Goal: Obtain resource: Download file/media

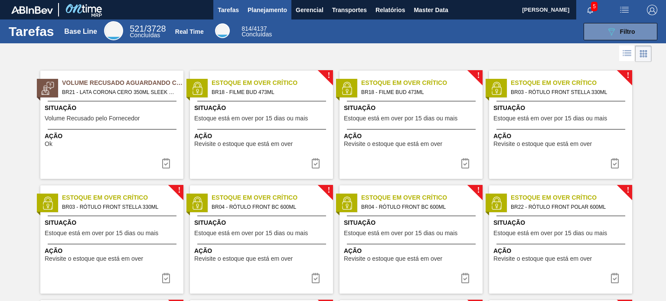
click at [254, 10] on span "Planejamento" at bounding box center [267, 10] width 39 height 10
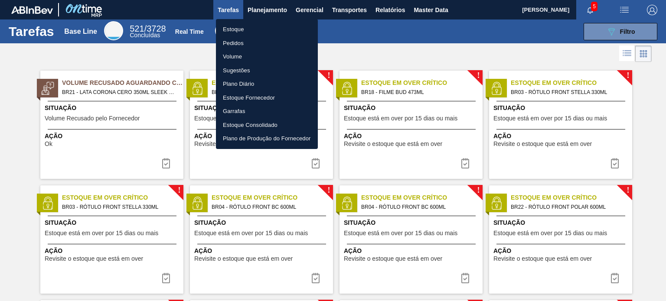
click at [251, 24] on li "Estoque" at bounding box center [267, 30] width 102 height 14
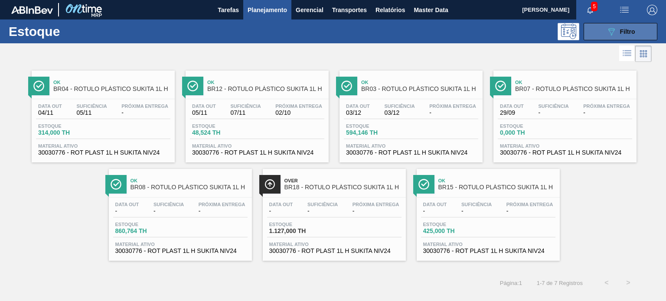
click at [613, 36] on icon "089F7B8B-B2A5-4AFE-B5C0-19BA573D28AC" at bounding box center [611, 31] width 10 height 10
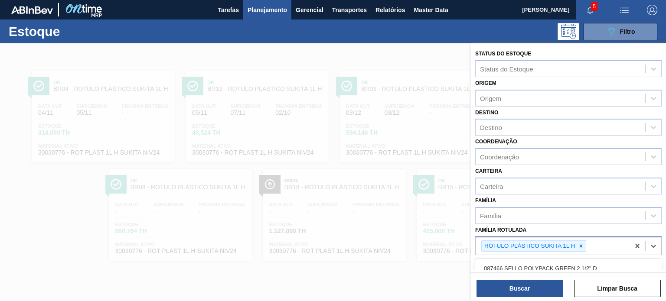
click at [577, 238] on div "RÓTULO PLÁSTICO SUKITA 1L H" at bounding box center [553, 247] width 154 height 18
click at [581, 243] on icon at bounding box center [581, 246] width 6 height 6
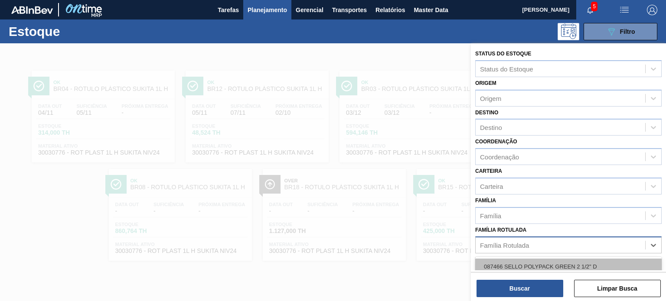
paste Rotulada "RÓTULO PLÁSTICO 2L SUKITA SUFRAMA AH"
type Rotulada "RÓTULO PLÁSTICO 2L SUKITA SUFRAMA AH"
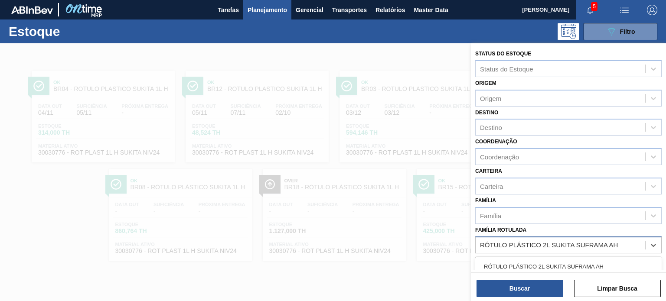
click at [540, 264] on div "RÓTULO PLÁSTICO 2L SUKITA SUFRAMA AH" at bounding box center [568, 267] width 187 height 16
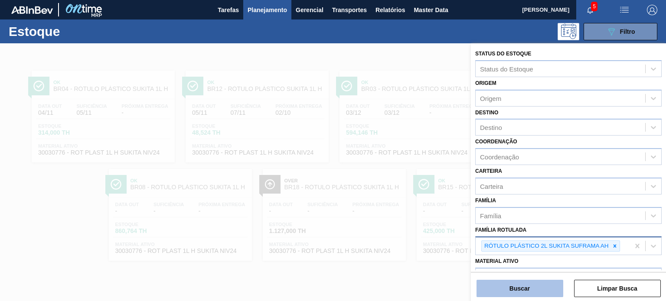
click at [544, 285] on button "Buscar" at bounding box center [520, 288] width 87 height 17
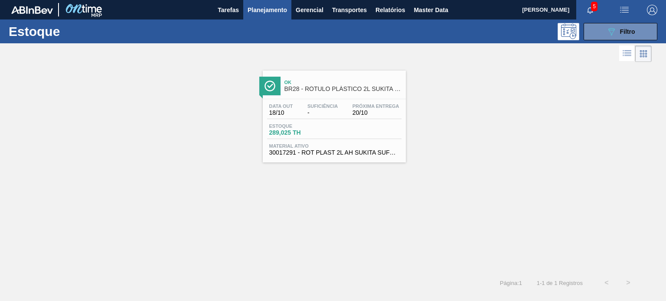
click at [382, 130] on div "Estoque 289,025 TH" at bounding box center [334, 132] width 134 height 16
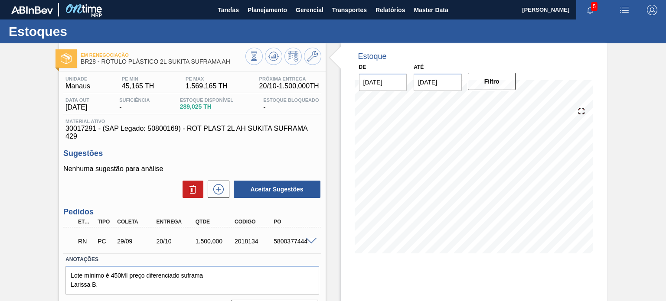
click at [440, 89] on input "13/10/2025" at bounding box center [438, 82] width 48 height 17
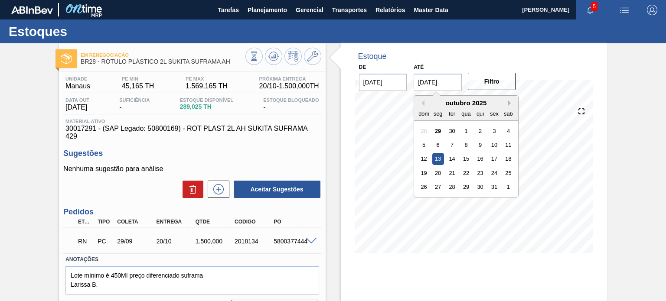
click at [508, 101] on button "Next Month" at bounding box center [511, 103] width 6 height 6
click at [508, 102] on button "Next Month" at bounding box center [511, 103] width 6 height 6
click at [503, 186] on div "31" at bounding box center [509, 187] width 12 height 12
type input "31/01/2026"
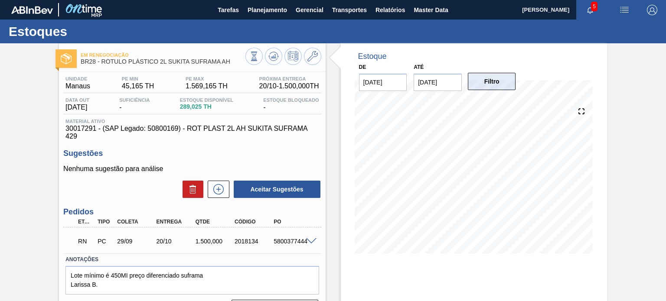
click at [491, 82] on button "Filtro" at bounding box center [492, 81] width 48 height 17
click at [260, 13] on span "Planejamento" at bounding box center [267, 10] width 39 height 10
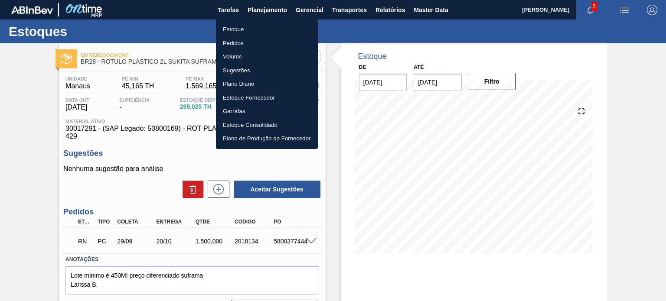
click at [247, 30] on li "Estoque" at bounding box center [267, 30] width 102 height 14
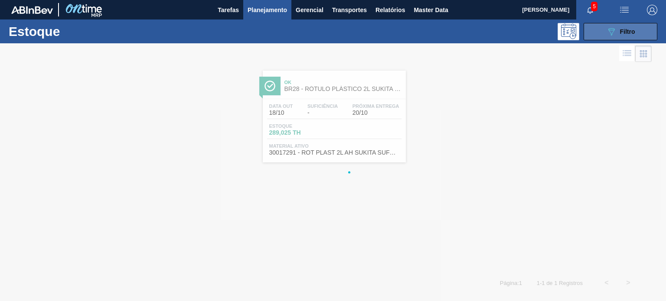
click at [590, 36] on button "089F7B8B-B2A5-4AFE-B5C0-19BA573D28AC Filtro" at bounding box center [621, 31] width 74 height 17
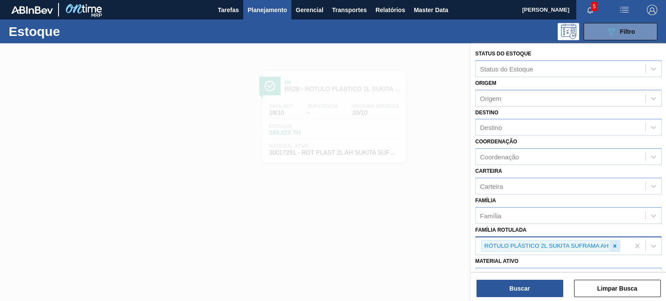
click at [614, 243] on icon at bounding box center [615, 246] width 6 height 6
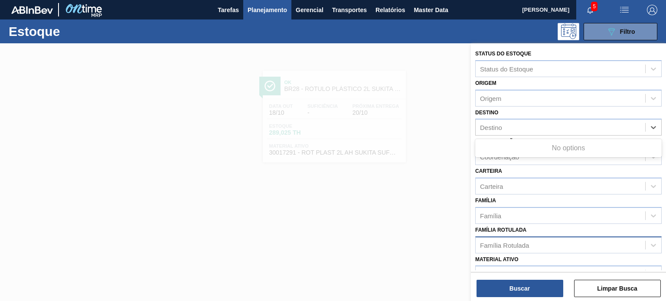
drag, startPoint x: 497, startPoint y: 129, endPoint x: 506, endPoint y: 115, distance: 16.6
click at [497, 128] on div "Destino" at bounding box center [491, 127] width 22 height 7
type input "br28"
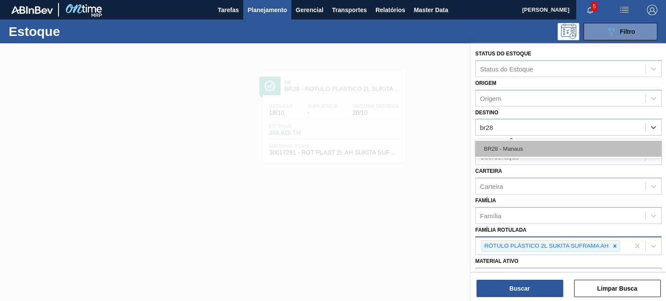
click at [510, 150] on div "BR28 - Manaus" at bounding box center [568, 149] width 187 height 16
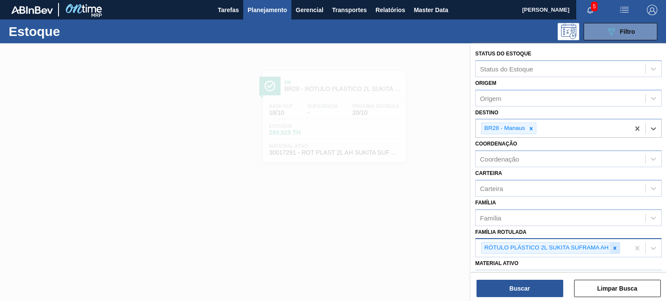
click at [612, 252] on div at bounding box center [615, 248] width 10 height 11
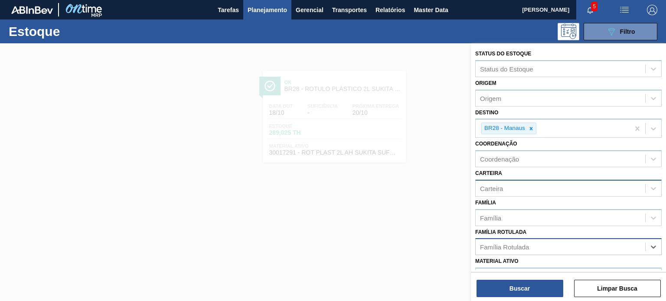
click at [511, 190] on div "Carteira" at bounding box center [561, 188] width 170 height 13
type input "rótulo pl"
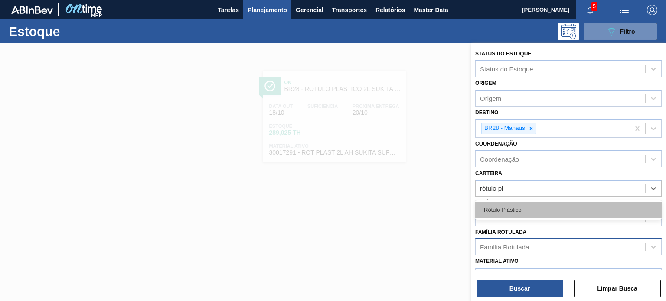
click at [515, 214] on div "Rótulo Plástico" at bounding box center [568, 210] width 187 height 16
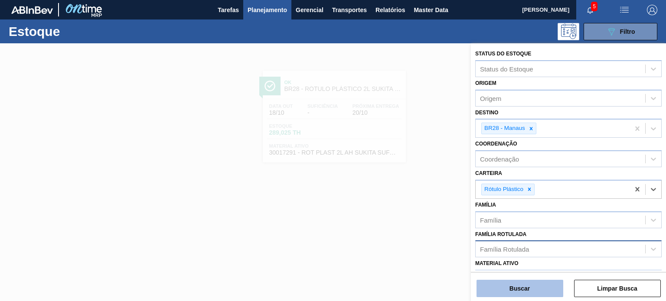
click at [526, 282] on button "Buscar" at bounding box center [520, 288] width 87 height 17
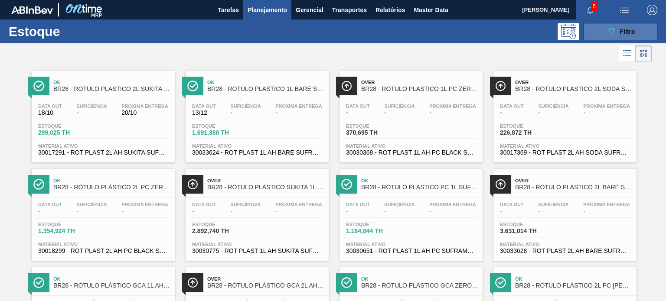
click at [618, 23] on button "089F7B8B-B2A5-4AFE-B5C0-19BA573D28AC Filtro" at bounding box center [621, 31] width 74 height 17
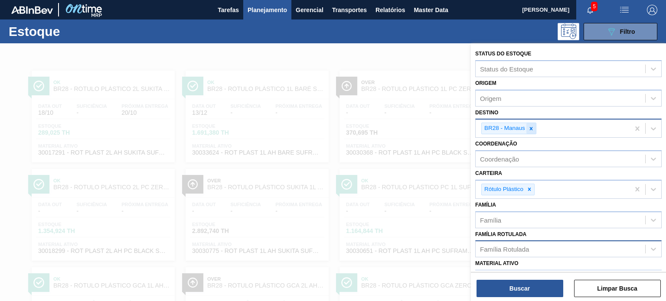
click at [531, 126] on icon at bounding box center [531, 129] width 6 height 6
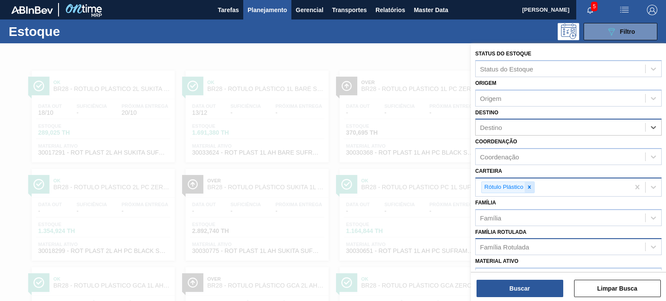
click at [527, 187] on icon at bounding box center [530, 187] width 6 height 6
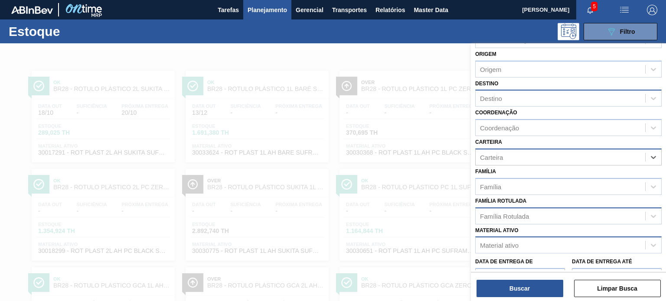
scroll to position [43, 0]
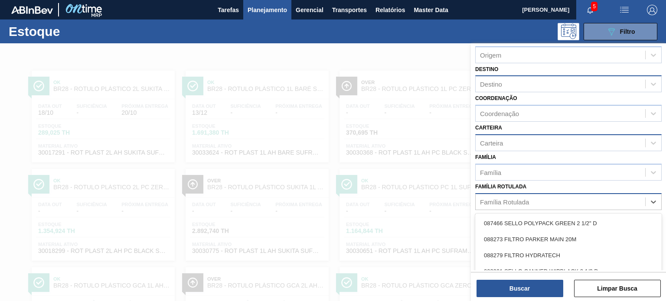
click at [517, 200] on div "Família Rotulada" at bounding box center [504, 201] width 49 height 7
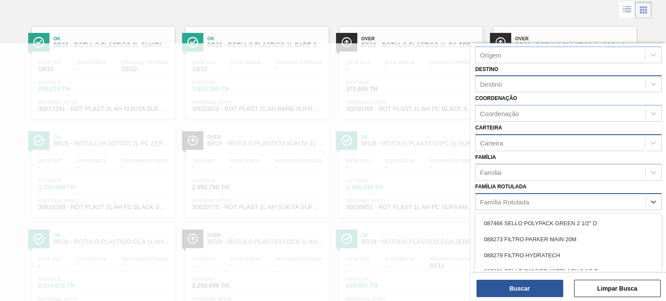
paste Rotulada "RÓTULO PLÁSTICO PC 1,5L H"
type Rotulada "RÓTULO PLÁSTICO PC 1,5L H"
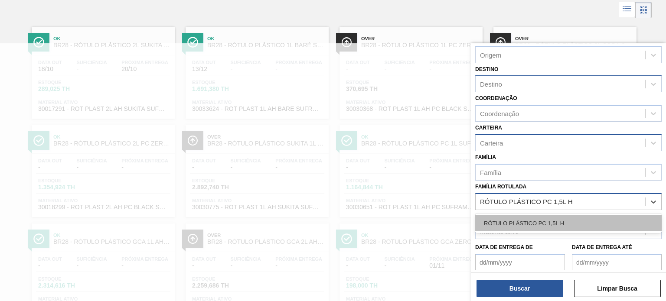
click at [530, 220] on div "RÓTULO PLÁSTICO PC 1,5L H" at bounding box center [568, 224] width 187 height 16
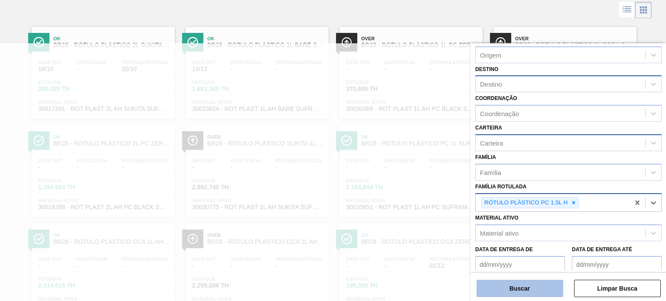
click at [525, 282] on button "Buscar" at bounding box center [520, 288] width 87 height 17
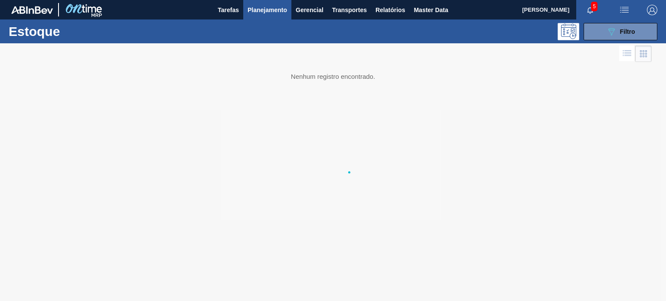
scroll to position [0, 0]
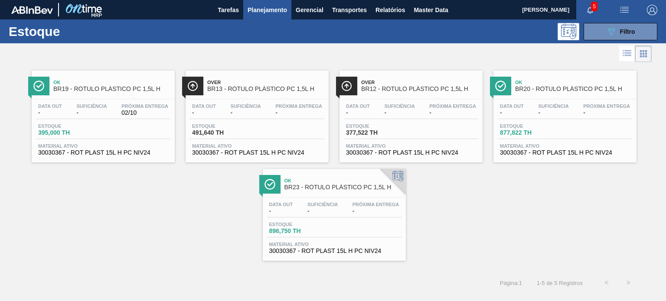
click at [157, 116] on span "02/10" at bounding box center [144, 113] width 47 height 7
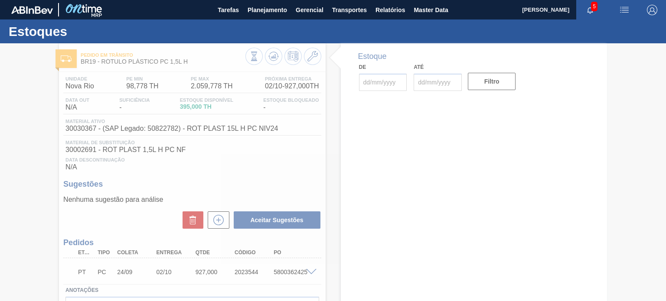
type input "29/09/2025"
type input "31/01/2026"
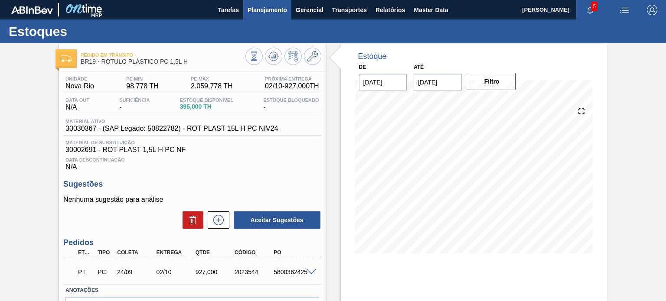
click at [275, 5] on span "Planejamento" at bounding box center [267, 10] width 39 height 10
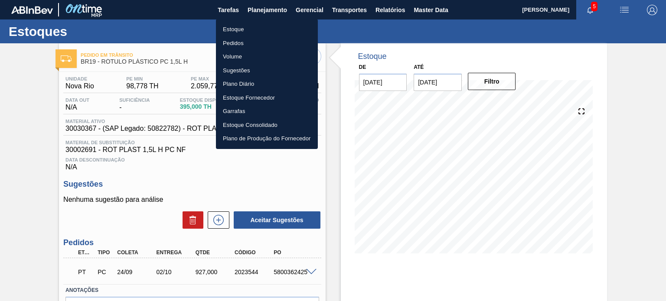
click at [242, 27] on li "Estoque" at bounding box center [267, 30] width 102 height 14
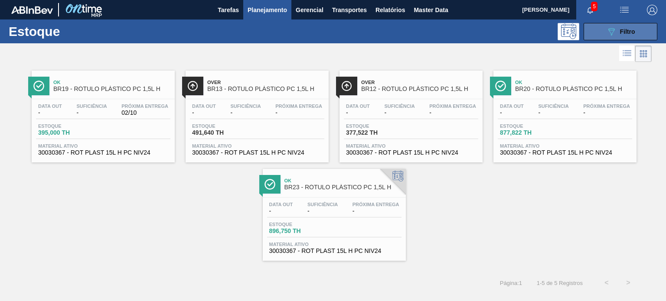
click at [603, 34] on button "089F7B8B-B2A5-4AFE-B5C0-19BA573D28AC Filtro" at bounding box center [621, 31] width 74 height 17
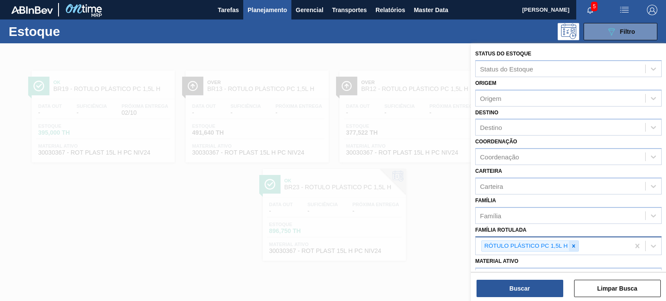
click at [574, 246] on icon at bounding box center [574, 246] width 3 height 3
paste Rotulada "RÓTULO PLÁSTICO PC 2L AH"
type Rotulada "RÓTULO PLÁSTICO PC 2L AH"
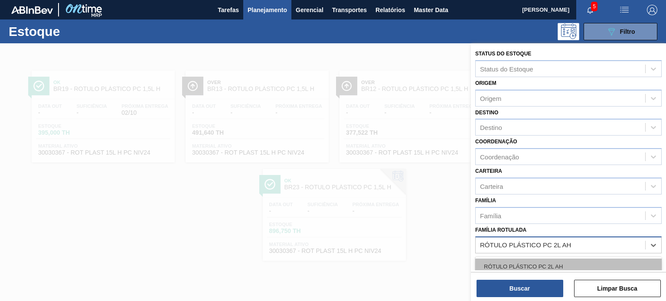
click at [559, 265] on div "RÓTULO PLÁSTICO PC 2L AH" at bounding box center [568, 267] width 187 height 16
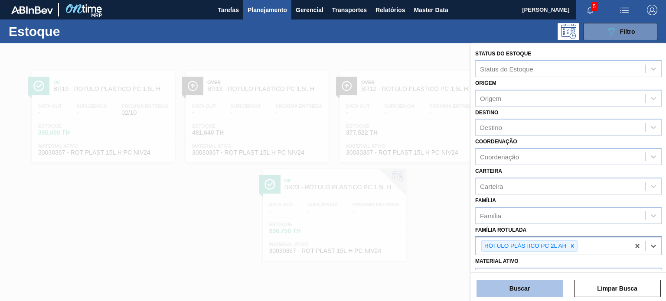
click at [545, 286] on button "Buscar" at bounding box center [520, 288] width 87 height 17
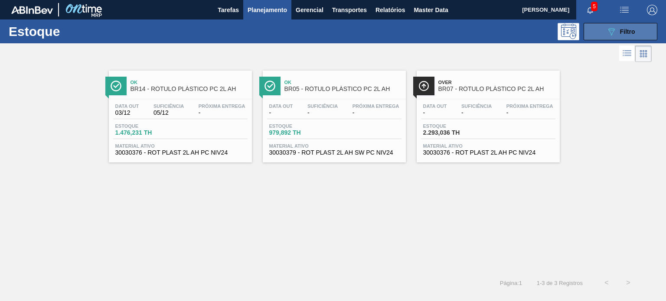
click at [597, 28] on button "089F7B8B-B2A5-4AFE-B5C0-19BA573D28AC Filtro" at bounding box center [621, 31] width 74 height 17
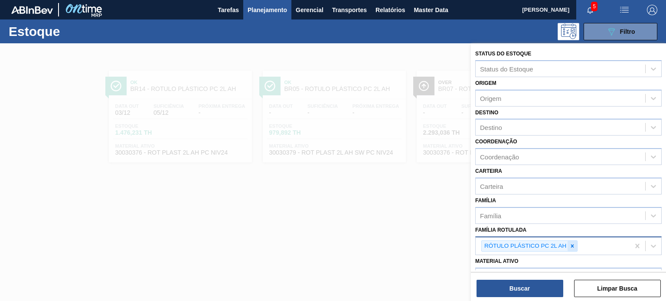
click at [576, 242] on div at bounding box center [573, 246] width 10 height 11
paste Rotulada "RÓTULO PLÁSTICO PC 2,5L H"
type Rotulada "RÓTULO PLÁSTICO PC 2,5L H"
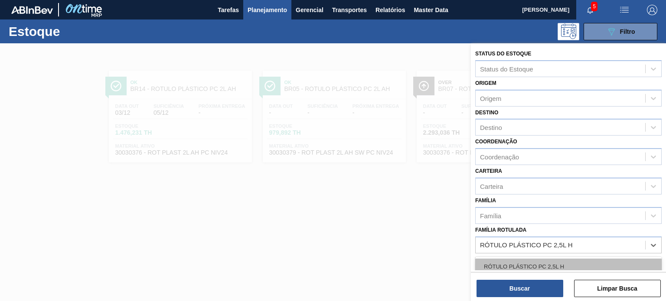
click at [555, 259] on div "RÓTULO PLÁSTICO PC 2,5L H" at bounding box center [568, 267] width 187 height 16
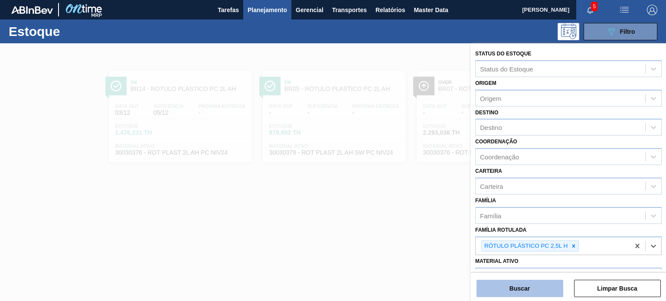
click at [546, 286] on button "Buscar" at bounding box center [520, 288] width 87 height 17
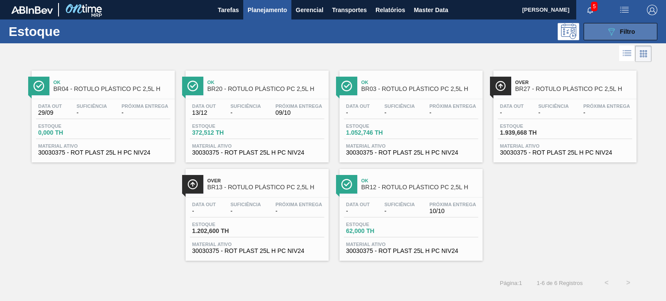
click at [644, 29] on button "089F7B8B-B2A5-4AFE-B5C0-19BA573D28AC Filtro" at bounding box center [621, 31] width 74 height 17
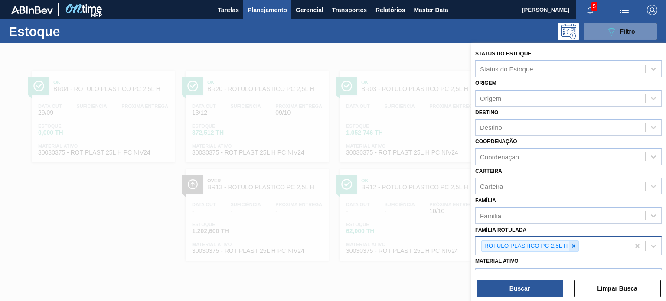
click at [575, 244] on icon at bounding box center [574, 246] width 6 height 6
paste Rotulada "RÓTULO PLÁSTICO PC ZERO 2L H"
type Rotulada "RÓTULO PLÁSTICO PC ZERO 2L H"
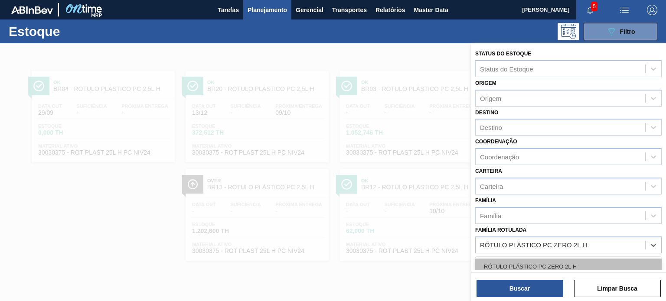
click at [560, 259] on div "RÓTULO PLÁSTICO PC ZERO 2L H" at bounding box center [568, 267] width 187 height 16
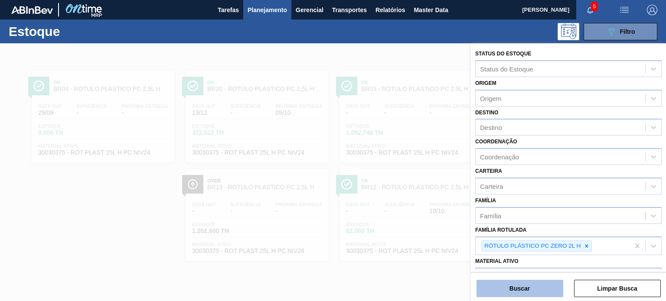
click at [547, 293] on button "Buscar" at bounding box center [520, 288] width 87 height 17
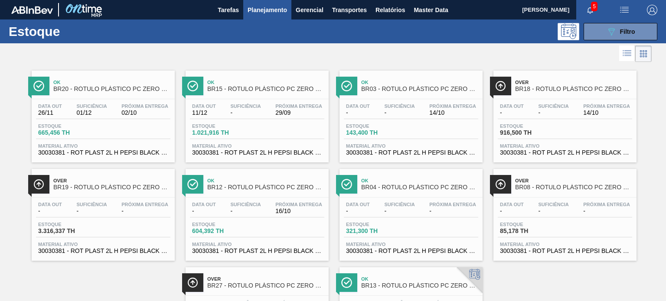
click at [595, 21] on div "Estoque 089F7B8B-B2A5-4AFE-B5C0-19BA573D28AC Filtro" at bounding box center [333, 32] width 666 height 24
click at [593, 31] on button "089F7B8B-B2A5-4AFE-B5C0-19BA573D28AC Filtro" at bounding box center [621, 31] width 74 height 17
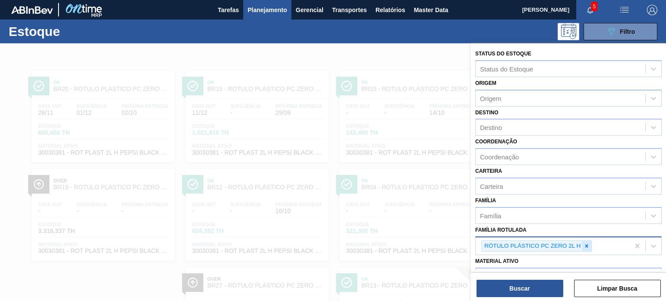
click at [583, 249] on div at bounding box center [587, 246] width 10 height 11
paste Rotulada "RÓTULO PLÁSTICO PC ZERO 2L H"
type Rotulada "RÓTULO PLÁSTICO PC ZERO 2L H"
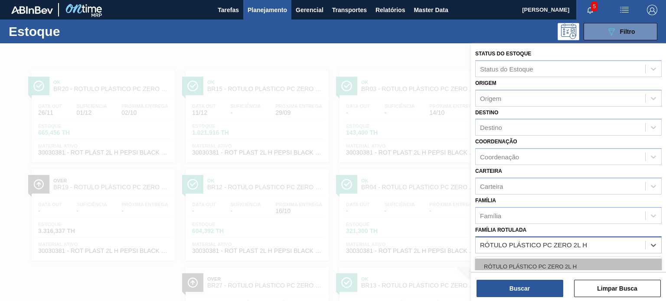
click at [564, 265] on div "RÓTULO PLÁSTICO PC ZERO 2L H" at bounding box center [568, 267] width 187 height 16
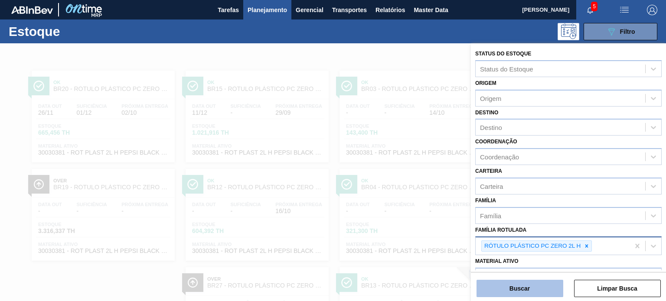
click at [553, 281] on button "Buscar" at bounding box center [520, 288] width 87 height 17
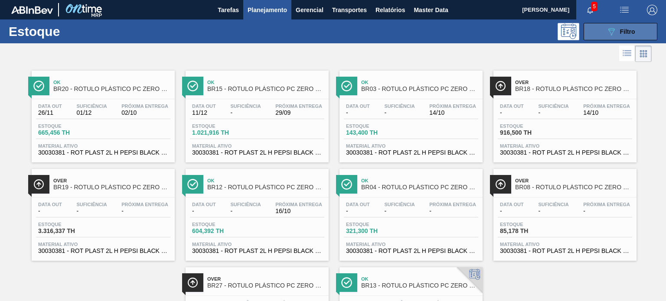
click at [616, 34] on div "089F7B8B-B2A5-4AFE-B5C0-19BA573D28AC Filtro" at bounding box center [620, 31] width 29 height 10
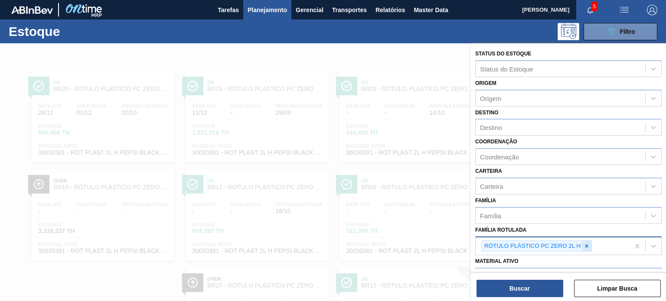
click at [586, 247] on icon at bounding box center [587, 246] width 6 height 6
paste Rotulada "RÓTULO PLÁSTICO GCA 3L H"
type Rotulada "RÓTULO PLÁSTICO GCA 3L H"
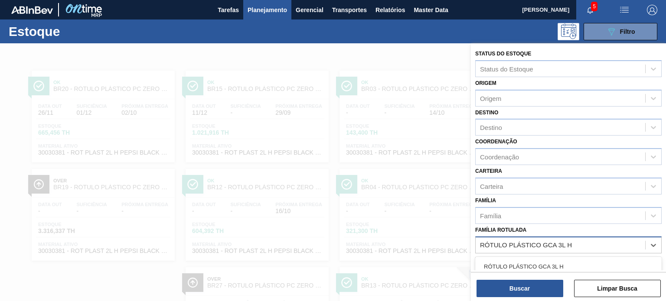
click at [562, 266] on div "RÓTULO PLÁSTICO GCA 3L H" at bounding box center [568, 267] width 187 height 16
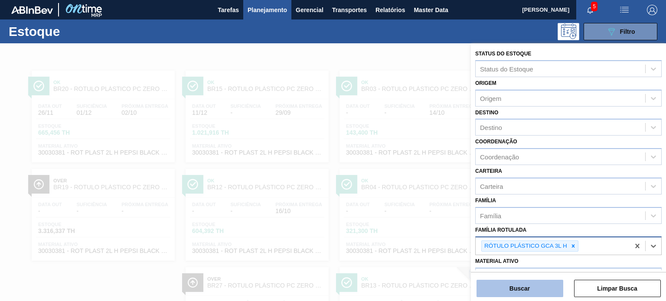
click at [547, 289] on button "Buscar" at bounding box center [520, 288] width 87 height 17
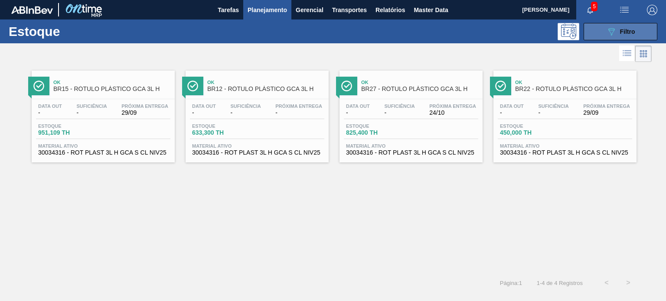
click at [606, 32] on button "089F7B8B-B2A5-4AFE-B5C0-19BA573D28AC Filtro" at bounding box center [621, 31] width 74 height 17
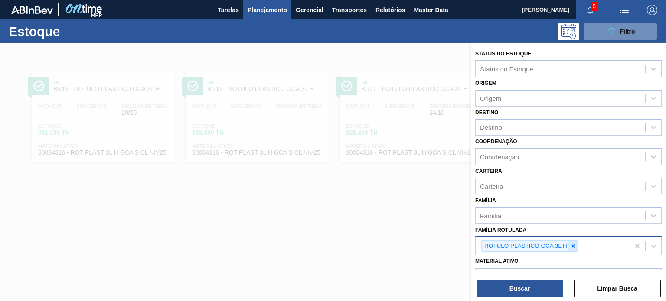
click at [576, 247] on icon at bounding box center [573, 246] width 6 height 6
paste Rotulada "RÓTULO PLÁSTICO PC 3L H"
type Rotulada "RÓTULO PLÁSTICO PC 3L H"
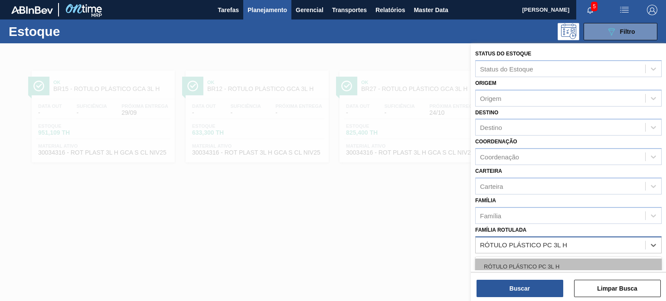
click at [552, 263] on div "RÓTULO PLÁSTICO PC 3L H" at bounding box center [568, 267] width 187 height 16
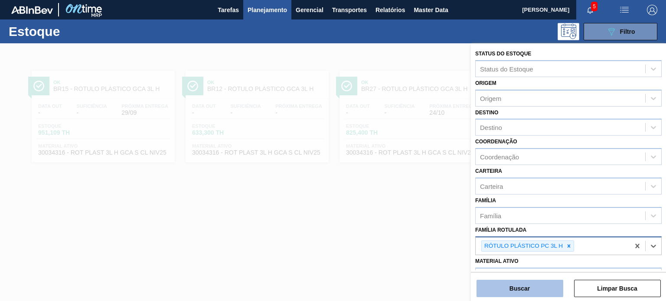
click at [549, 287] on button "Buscar" at bounding box center [520, 288] width 87 height 17
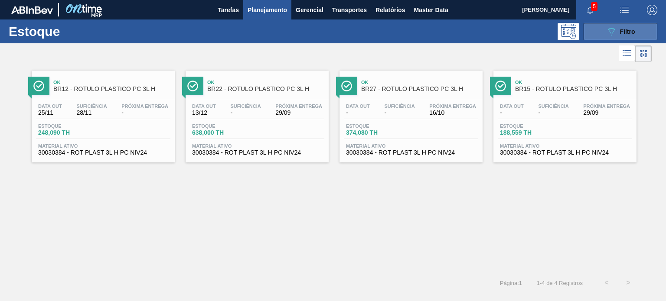
click at [648, 29] on button "089F7B8B-B2A5-4AFE-B5C0-19BA573D28AC Filtro" at bounding box center [621, 31] width 74 height 17
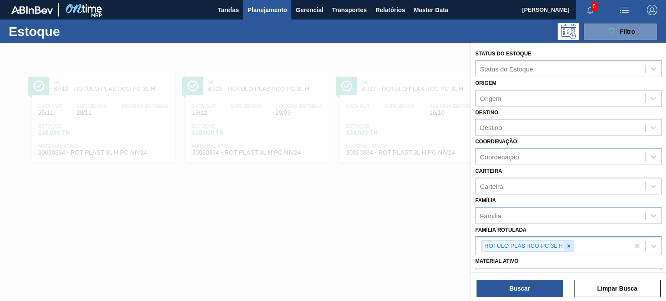
click at [570, 245] on icon at bounding box center [569, 246] width 6 height 6
paste Rotulada "RÓTULO PLÁSTICO PC 2,5L H"
type Rotulada "RÓTULO PLÁSTICO PC 2,5L H"
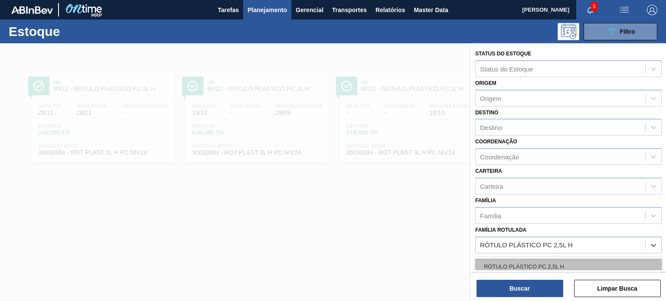
click at [555, 259] on div "RÓTULO PLÁSTICO PC 2,5L H" at bounding box center [568, 267] width 187 height 16
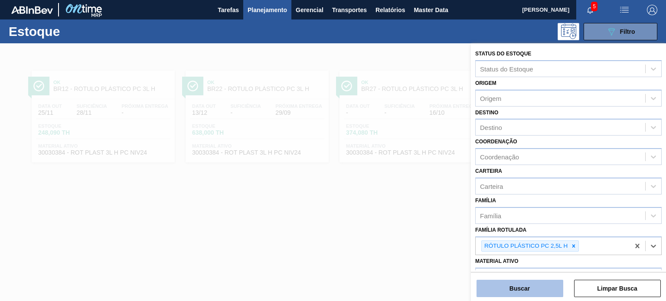
click at [547, 289] on button "Buscar" at bounding box center [520, 288] width 87 height 17
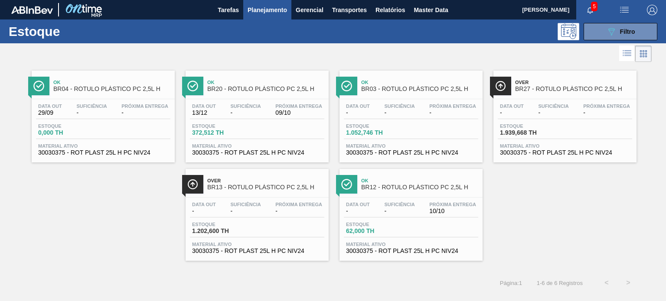
click at [397, 210] on span "-" at bounding box center [399, 211] width 30 height 7
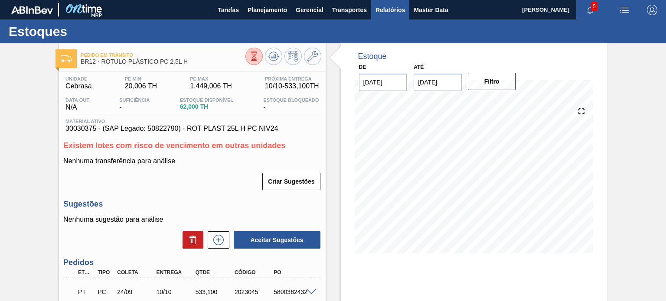
click at [403, 10] on span "Relatórios" at bounding box center [390, 10] width 29 height 10
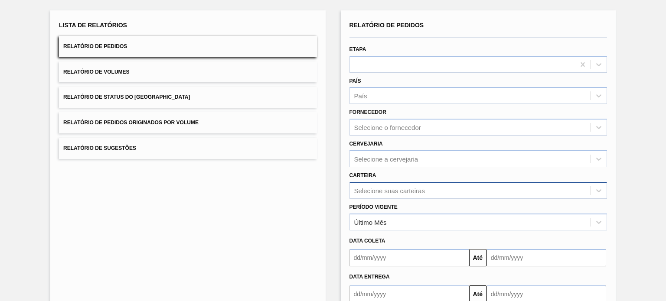
scroll to position [98, 0]
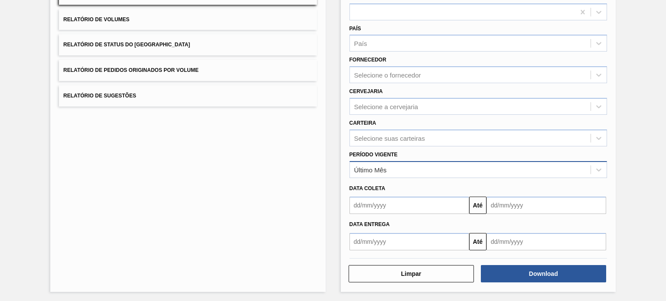
click at [397, 164] on div "Último Mês" at bounding box center [470, 170] width 241 height 13
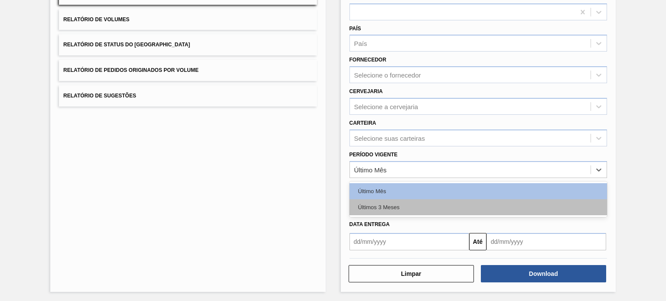
click at [389, 208] on div "Últimos 3 Meses" at bounding box center [479, 208] width 258 height 16
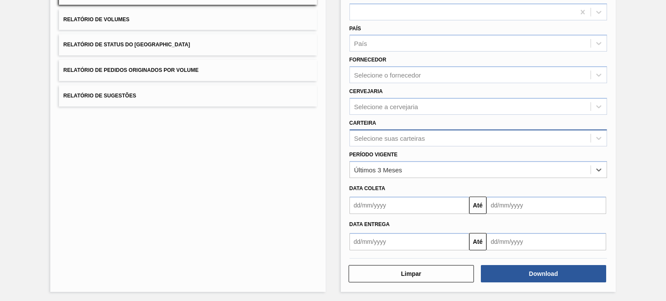
click at [392, 132] on div "Selecione suas carteiras" at bounding box center [470, 138] width 241 height 13
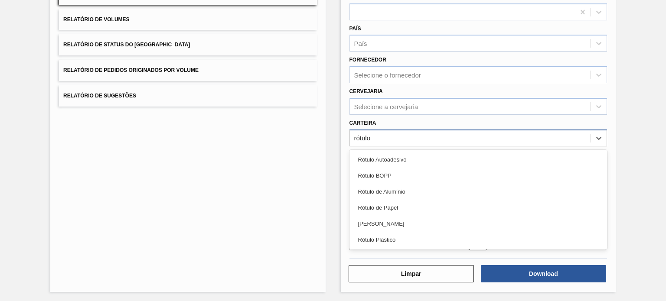
type input "rótulo p"
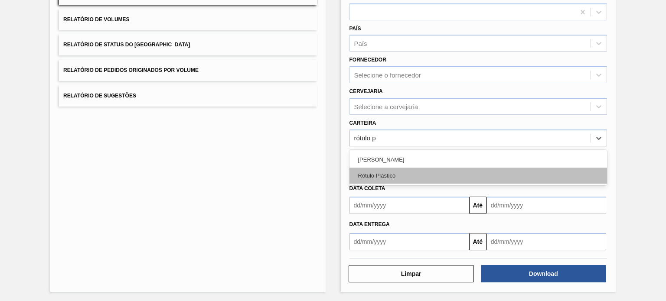
click at [397, 171] on div "Rótulo Plástico" at bounding box center [479, 176] width 258 height 16
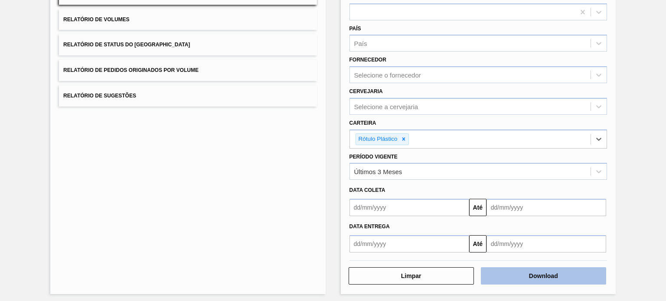
click at [518, 270] on button "Download" at bounding box center [543, 276] width 125 height 17
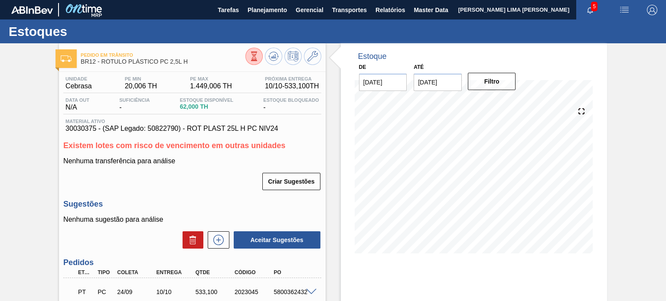
scroll to position [43, 0]
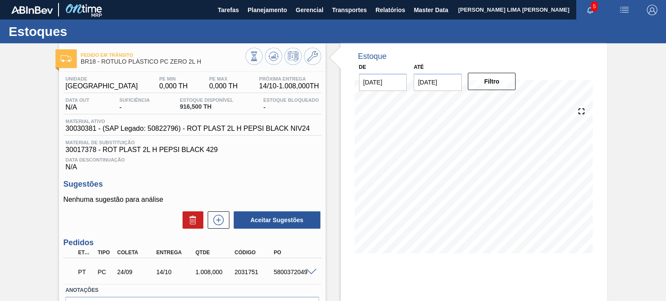
click at [312, 270] on span at bounding box center [311, 272] width 10 height 7
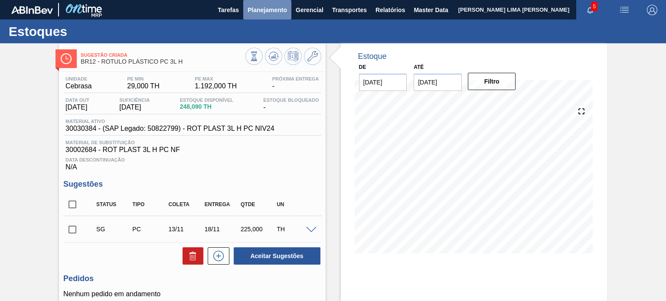
click at [250, 5] on span "Planejamento" at bounding box center [267, 10] width 39 height 10
